Goal: Task Accomplishment & Management: Use online tool/utility

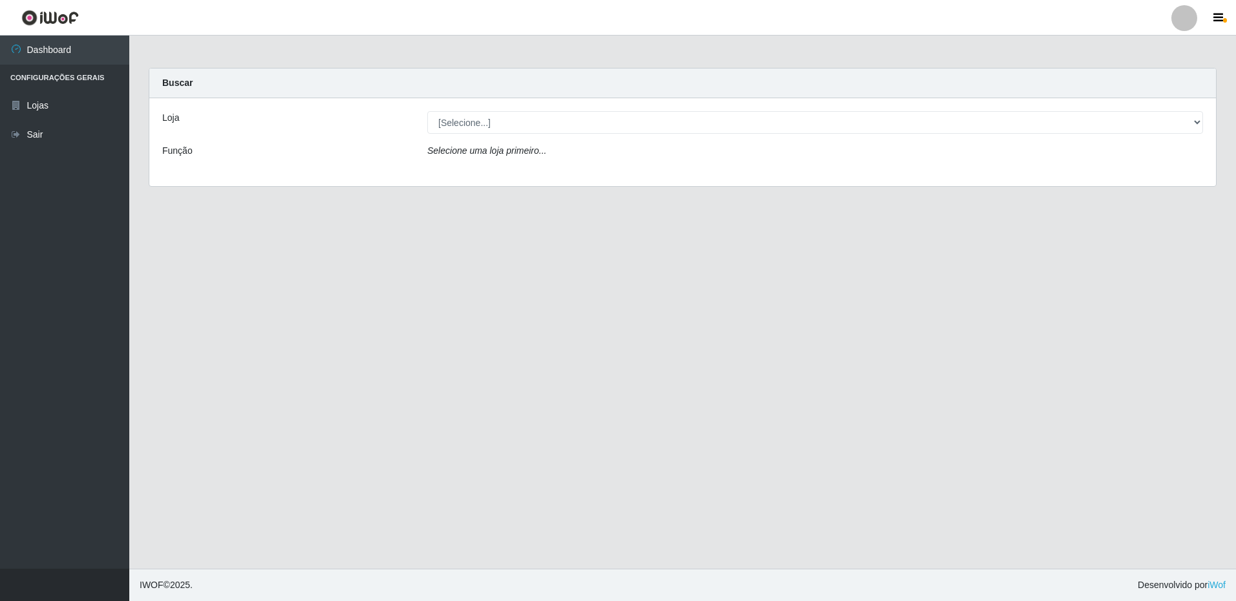
click at [534, 135] on div "Loja [Selecione...] Extrabom - Loja 16 [GEOGRAPHIC_DATA] Função Selecione uma l…" at bounding box center [682, 142] width 1067 height 88
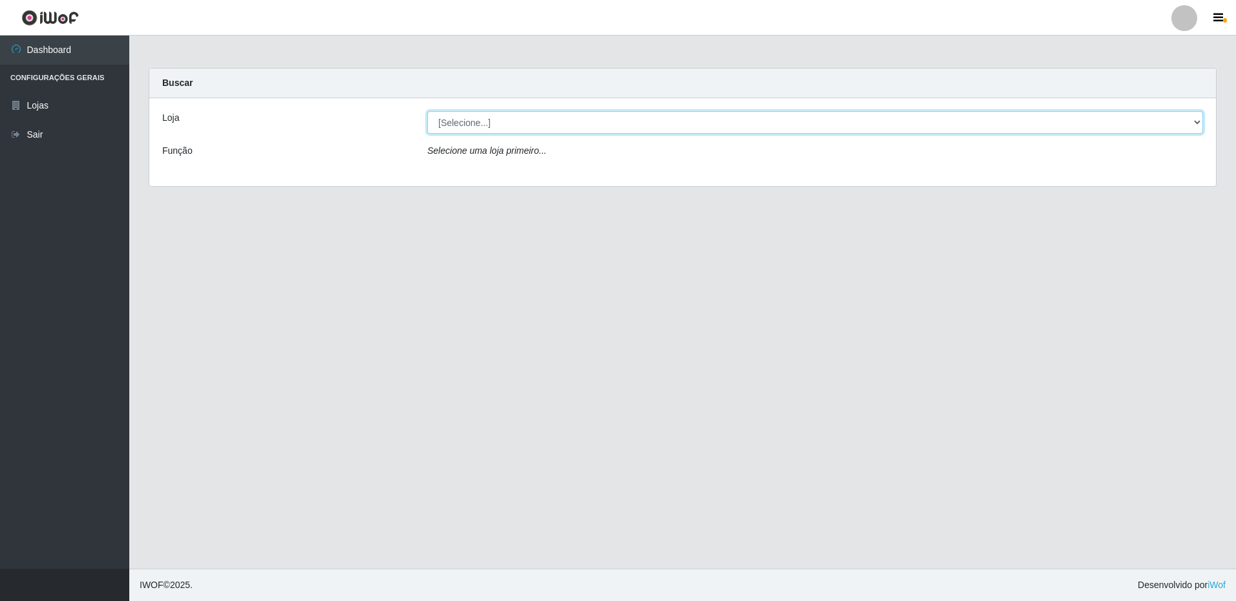
click at [513, 130] on select "[Selecione...] Extrabom - Loja 16 [GEOGRAPHIC_DATA]" at bounding box center [815, 122] width 776 height 23
select select "450"
click at [427, 111] on select "[Selecione...] Extrabom - Loja 16 [GEOGRAPHIC_DATA]" at bounding box center [815, 122] width 776 height 23
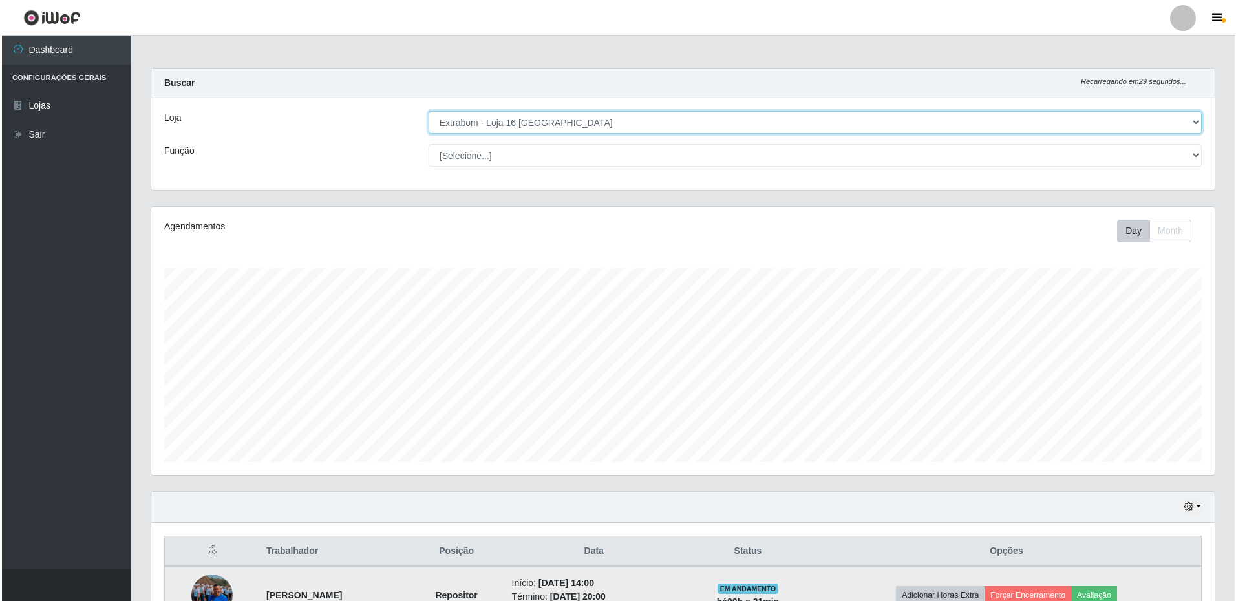
scroll to position [257, 0]
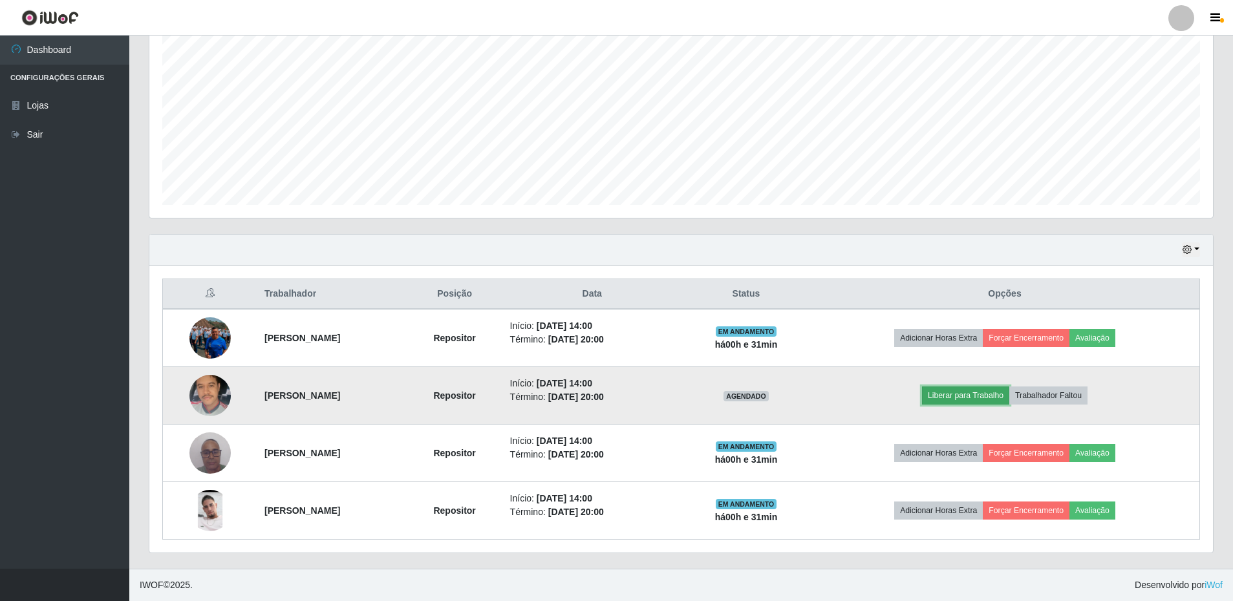
click at [995, 400] on button "Liberar para Trabalho" at bounding box center [965, 396] width 87 height 18
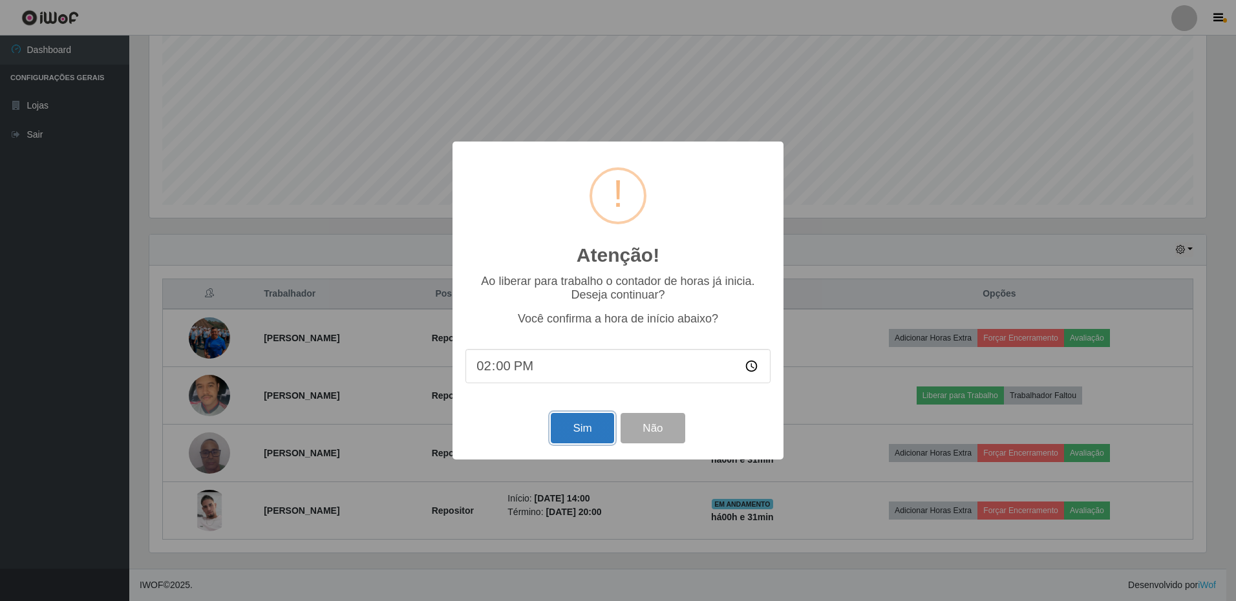
click at [586, 433] on button "Sim" at bounding box center [582, 428] width 63 height 30
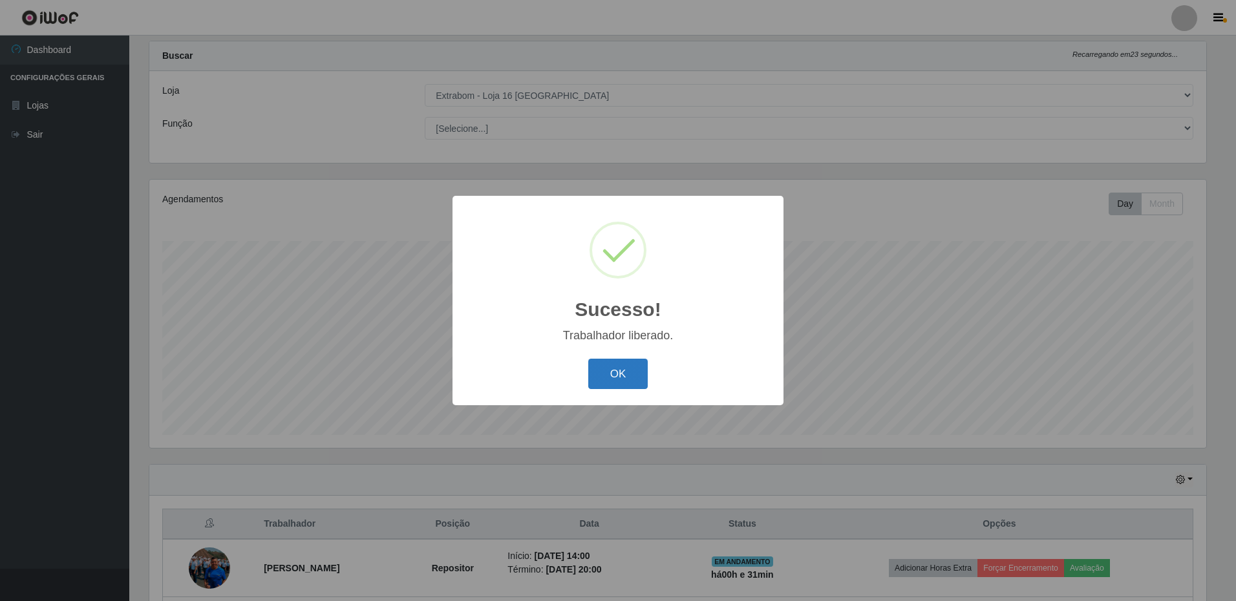
click at [620, 377] on button "OK" at bounding box center [618, 374] width 60 height 30
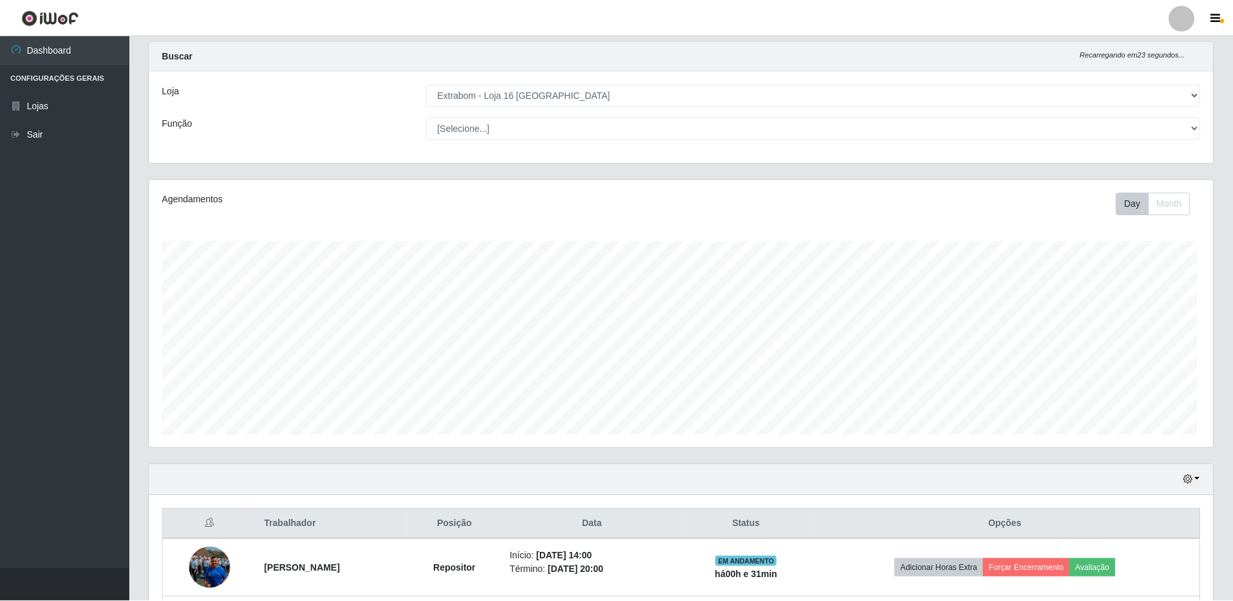
scroll to position [268, 1064]
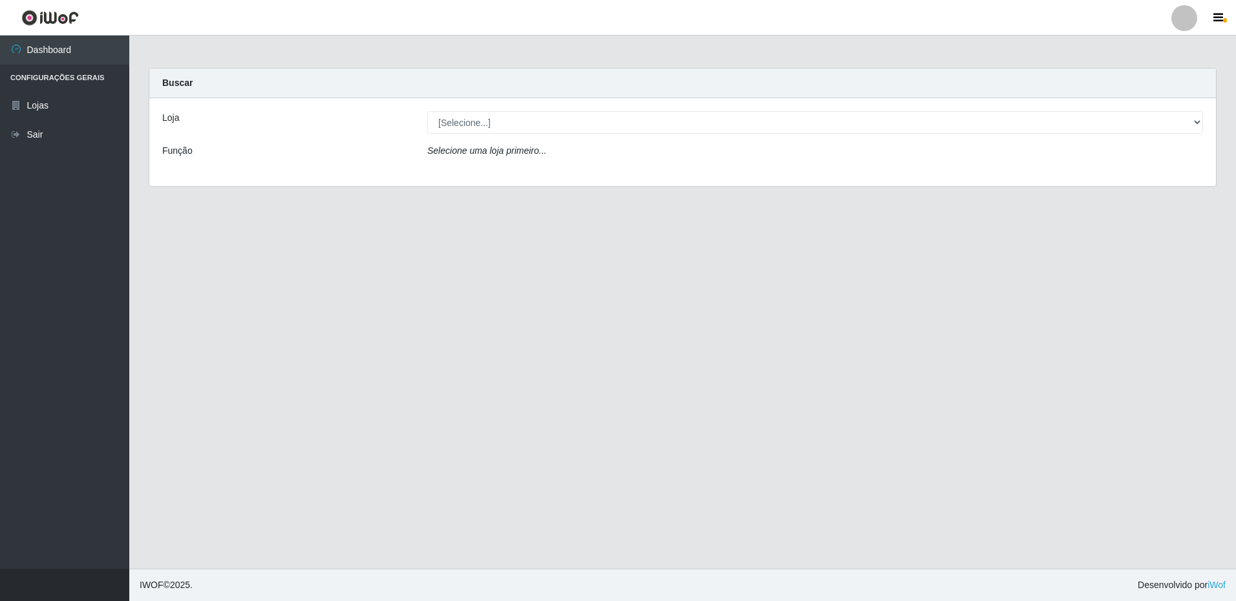
click at [449, 135] on div "Loja [Selecione...] Extrabom - Loja 16 [GEOGRAPHIC_DATA] Função Selecione uma l…" at bounding box center [682, 142] width 1067 height 88
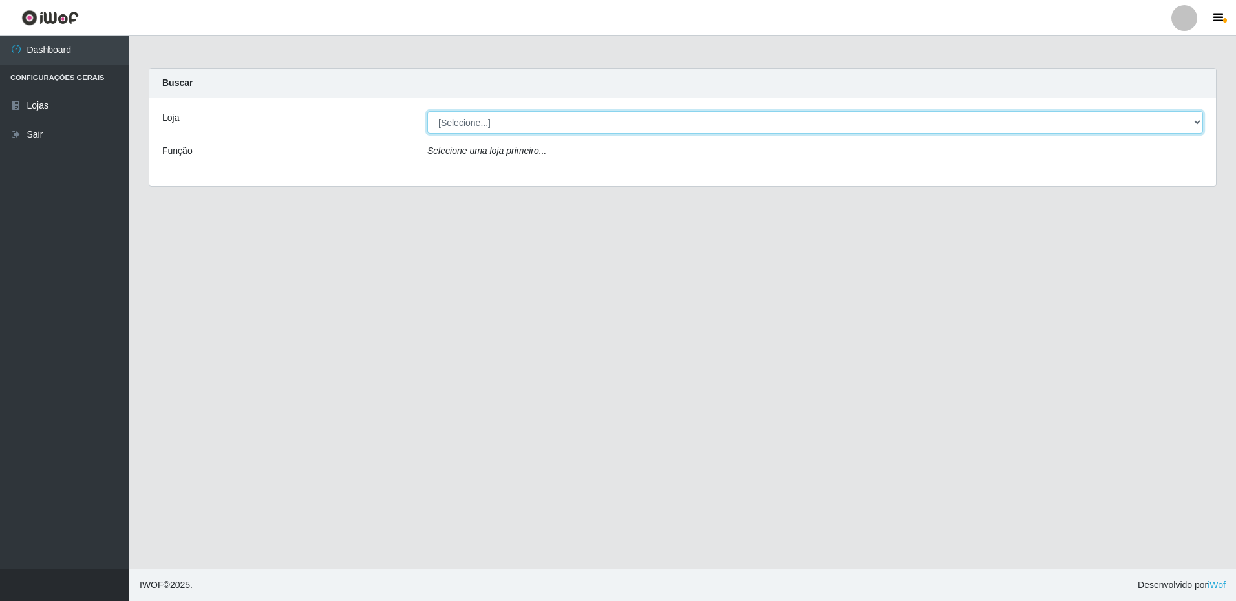
click at [461, 124] on select "[Selecione...] Extrabom - Loja 16 [GEOGRAPHIC_DATA]" at bounding box center [815, 122] width 776 height 23
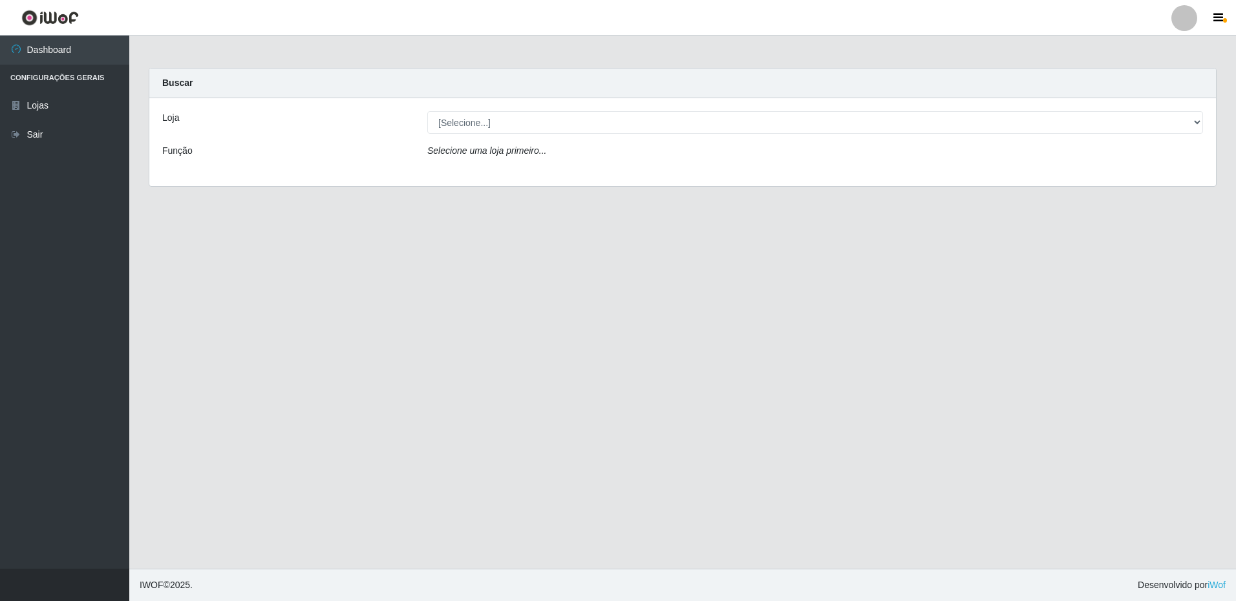
click at [460, 174] on div "Loja [Selecione...] Extrabom - Loja 16 [GEOGRAPHIC_DATA] Função Selecione uma l…" at bounding box center [682, 142] width 1067 height 88
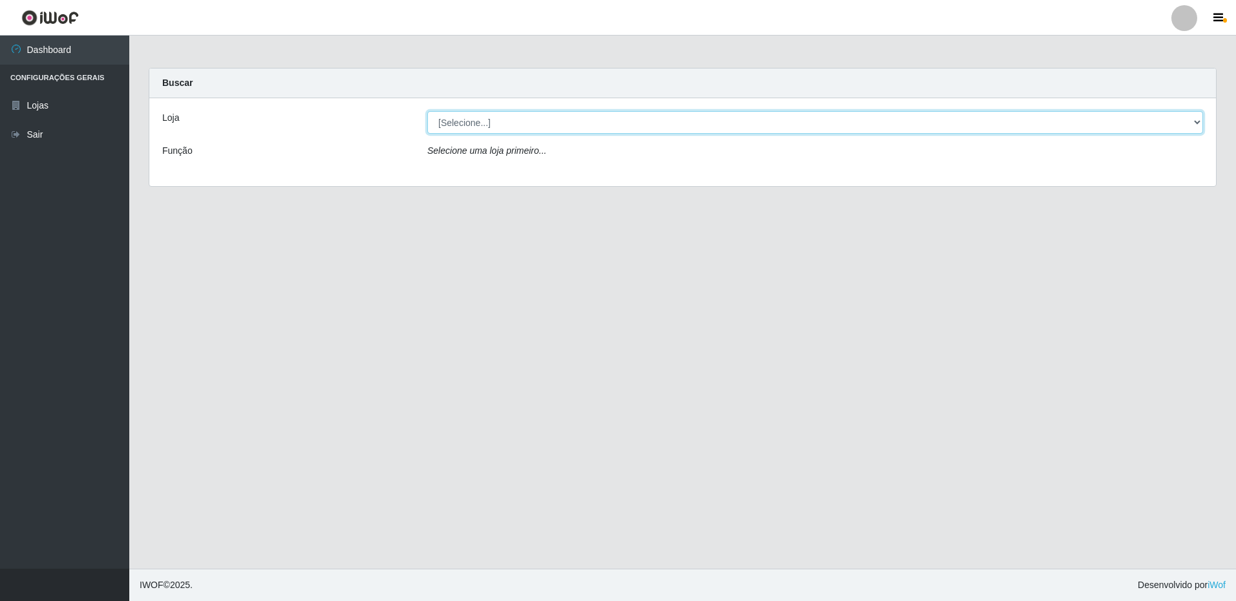
click at [454, 129] on select "[Selecione...] Extrabom - Loja 16 [GEOGRAPHIC_DATA]" at bounding box center [815, 122] width 776 height 23
select select "450"
click at [427, 111] on select "[Selecione...] Extrabom - Loja 16 [GEOGRAPHIC_DATA]" at bounding box center [815, 122] width 776 height 23
